Goal: Task Accomplishment & Management: Manage account settings

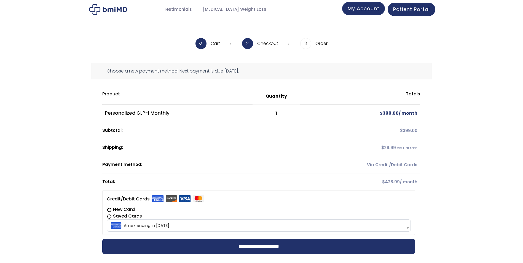
click at [355, 12] on span "My Account" at bounding box center [364, 8] width 32 height 7
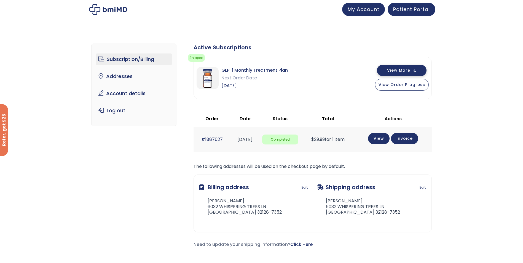
click at [394, 70] on span "View More" at bounding box center [398, 71] width 23 height 4
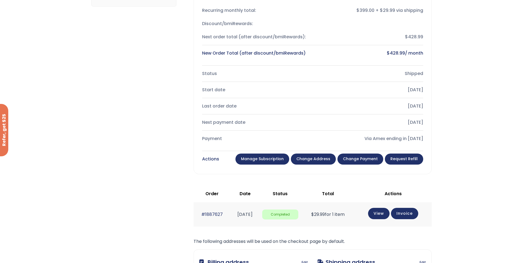
scroll to position [138, 0]
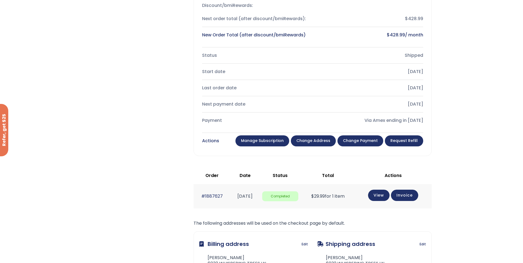
click at [278, 139] on link "Manage Subscription" at bounding box center [263, 140] width 54 height 11
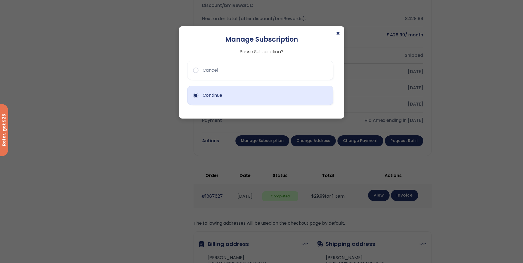
click at [197, 95] on button "Continue" at bounding box center [260, 95] width 146 height 19
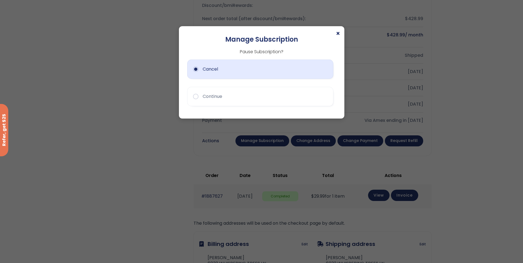
click at [198, 72] on button "Cancel" at bounding box center [260, 69] width 146 height 19
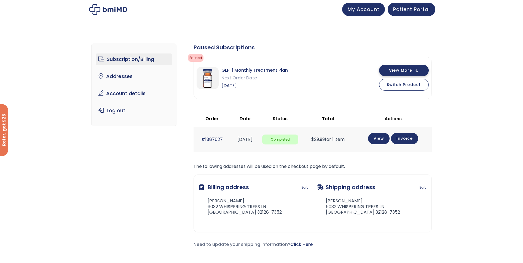
click at [422, 74] on button "View More" at bounding box center [404, 70] width 50 height 11
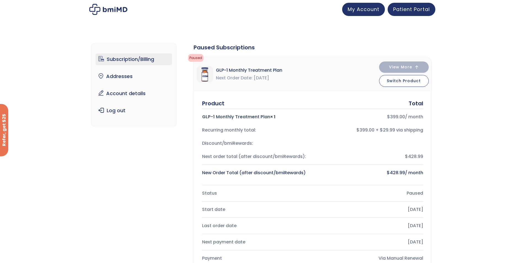
click at [171, 188] on div "Subscription/Billing bmiRewards Addresses Account details Submit a Review Log o…" at bounding box center [261, 246] width 341 height 426
drag, startPoint x: 177, startPoint y: 169, endPoint x: 164, endPoint y: 163, distance: 14.8
click at [164, 163] on div "Subscription/Billing bmiRewards Addresses Account details Submit a Review Log o…" at bounding box center [261, 246] width 341 height 426
click at [174, 130] on div "Subscription/Billing bmiRewards Addresses Account details Submit a Review Log o…" at bounding box center [261, 246] width 341 height 426
click at [421, 63] on button "View More" at bounding box center [404, 66] width 50 height 11
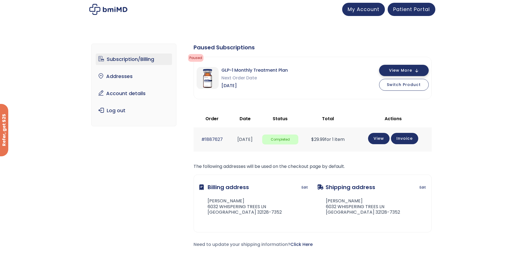
click at [410, 69] on span "View More" at bounding box center [400, 71] width 23 height 4
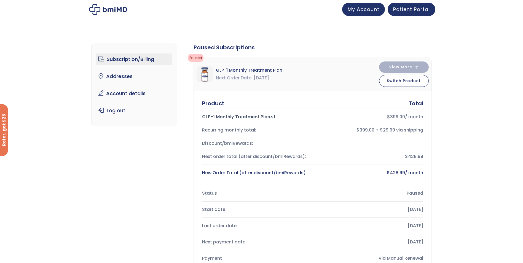
click at [298, 152] on div "Next order total (after discount/bmiRewards): $428.99" at bounding box center [312, 156] width 221 height 13
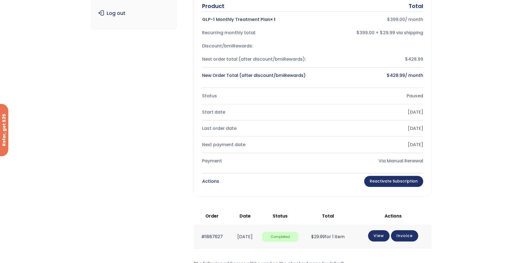
scroll to position [110, 0]
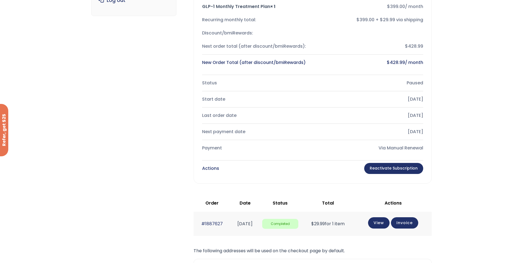
click at [210, 166] on div "Actions" at bounding box center [210, 169] width 17 height 8
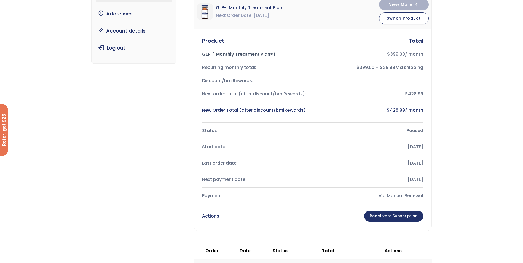
scroll to position [0, 0]
